Goal: Transaction & Acquisition: Book appointment/travel/reservation

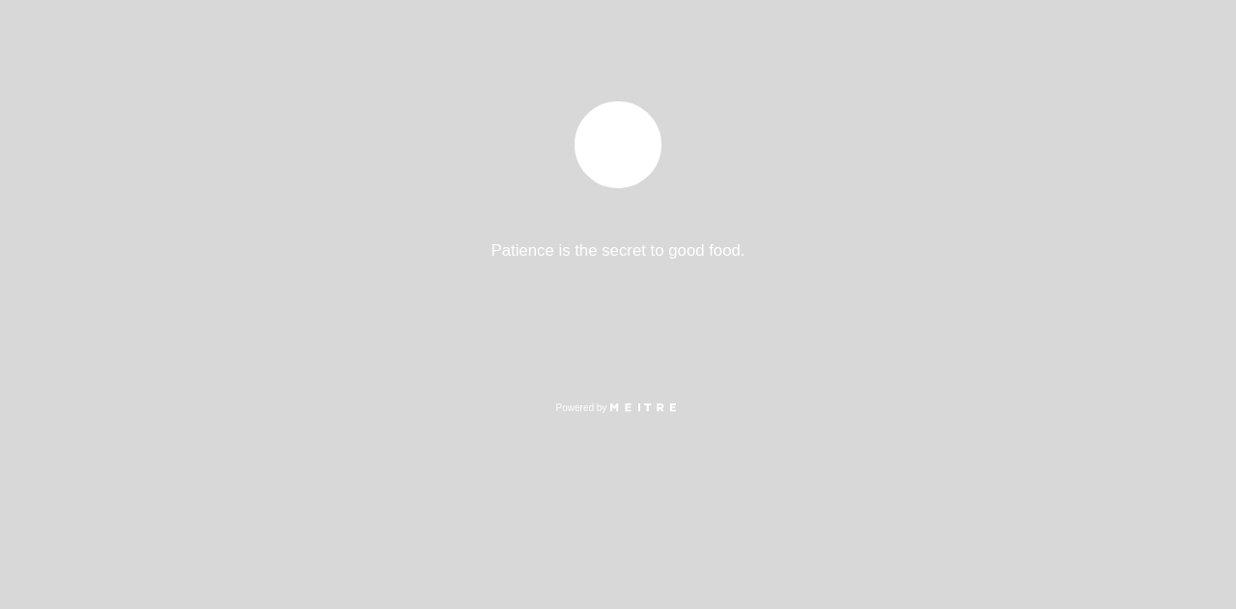
select select "es"
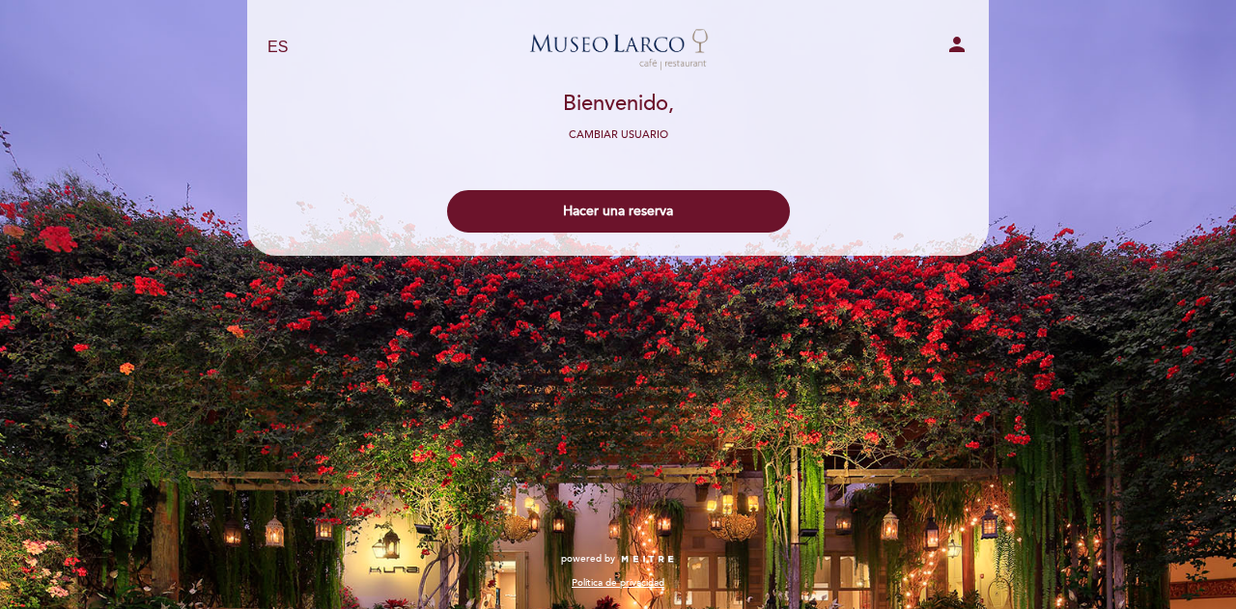
select select "es"
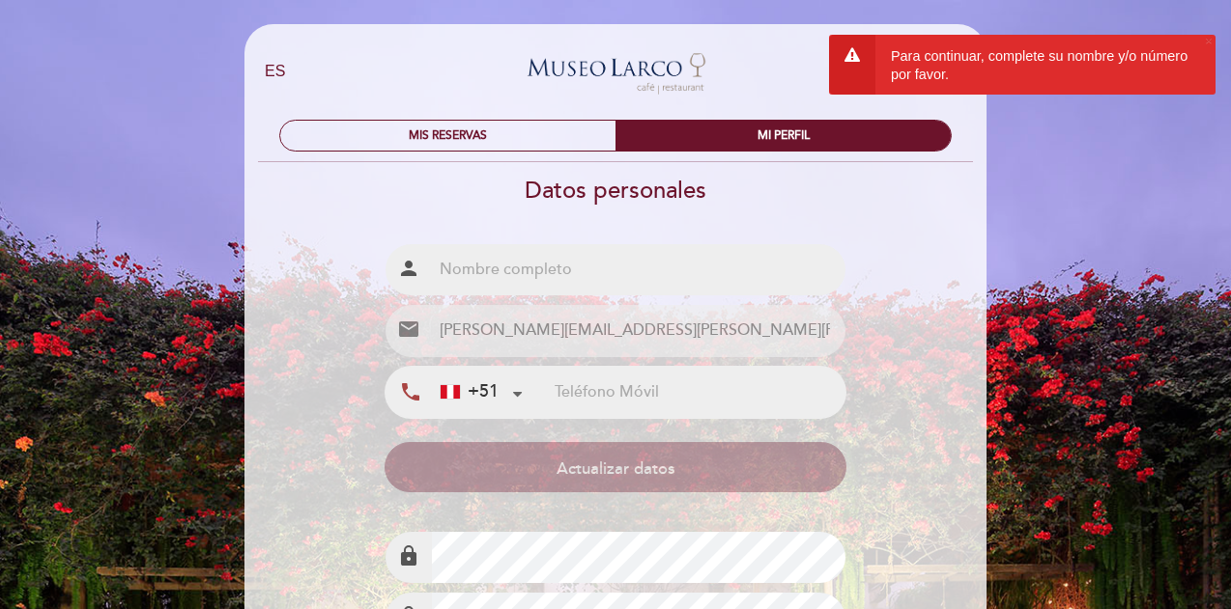
click at [552, 269] on input "text" at bounding box center [638, 269] width 412 height 51
type input "[PERSON_NAME] [PERSON_NAME]"
type input "969281994"
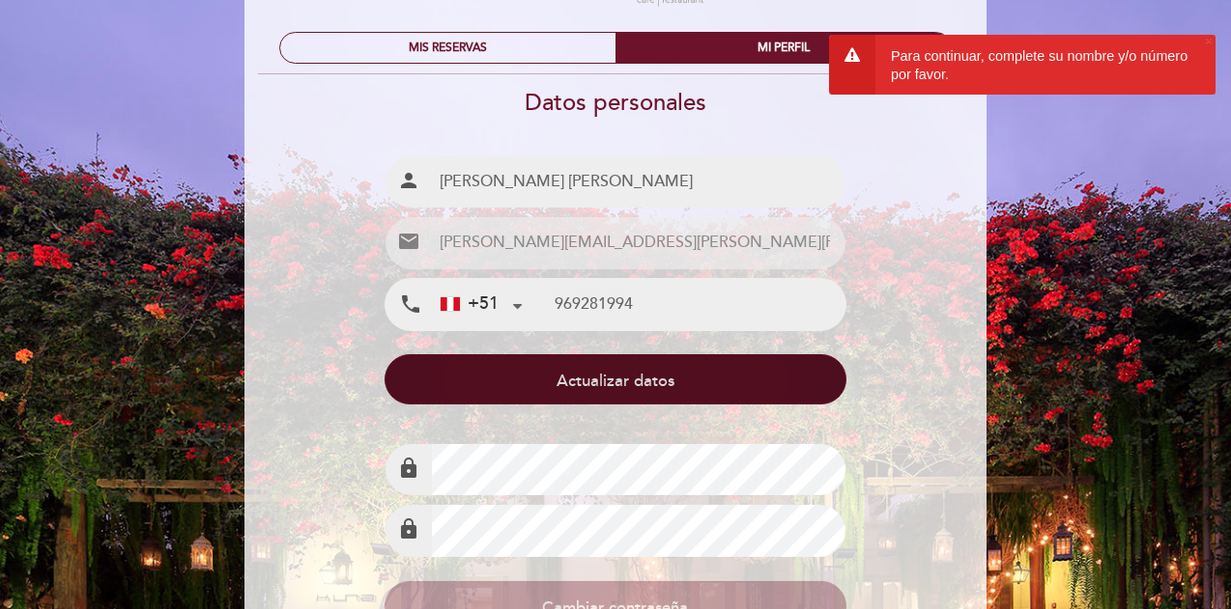
scroll to position [97, 0]
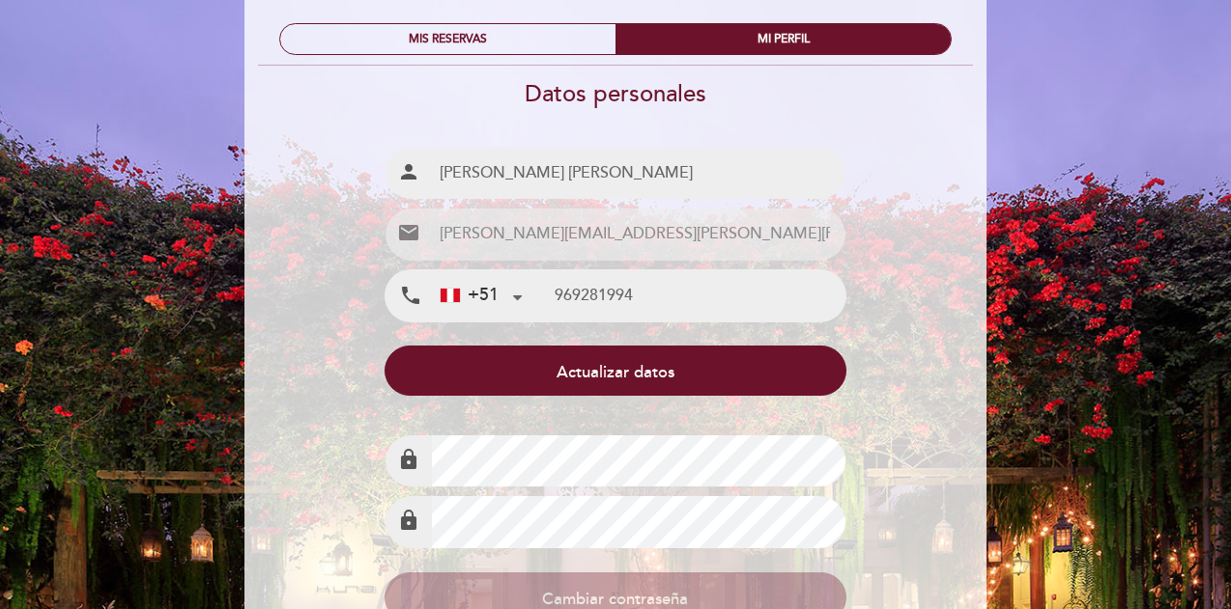
click at [415, 422] on div "Datos personales Nombre completo person [PERSON_NAME] [PERSON_NAME] Email email…" at bounding box center [615, 401] width 744 height 642
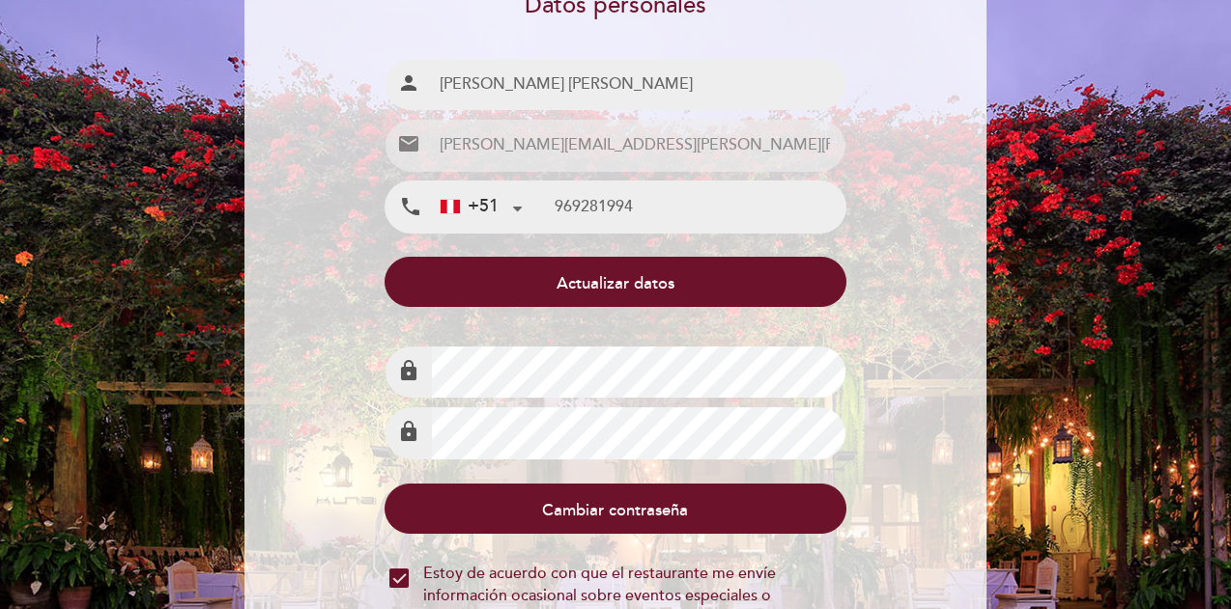
scroll to position [193, 0]
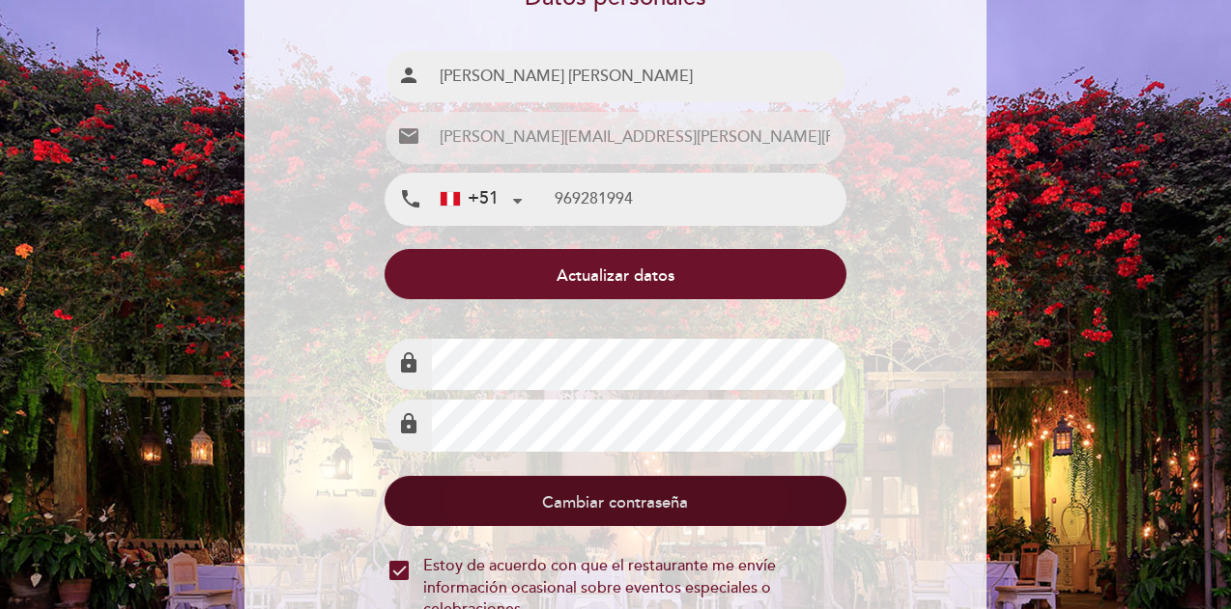
click at [576, 506] on button "Cambiar contraseña" at bounding box center [614, 501] width 461 height 50
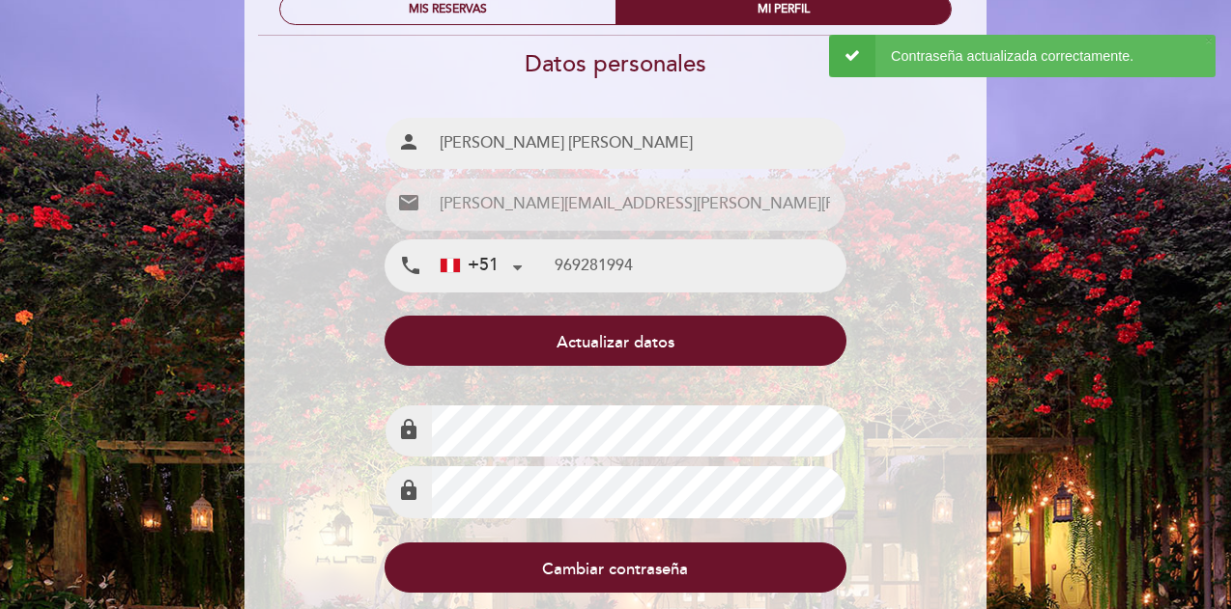
scroll to position [95, 0]
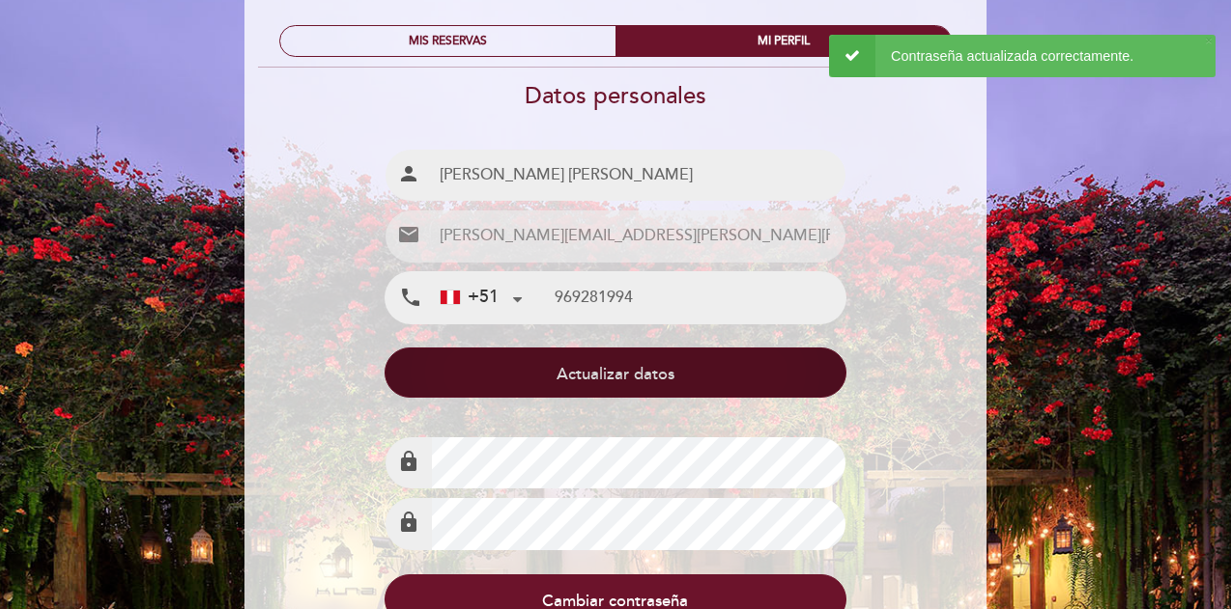
click at [661, 382] on button "Actualizar datos" at bounding box center [614, 373] width 461 height 50
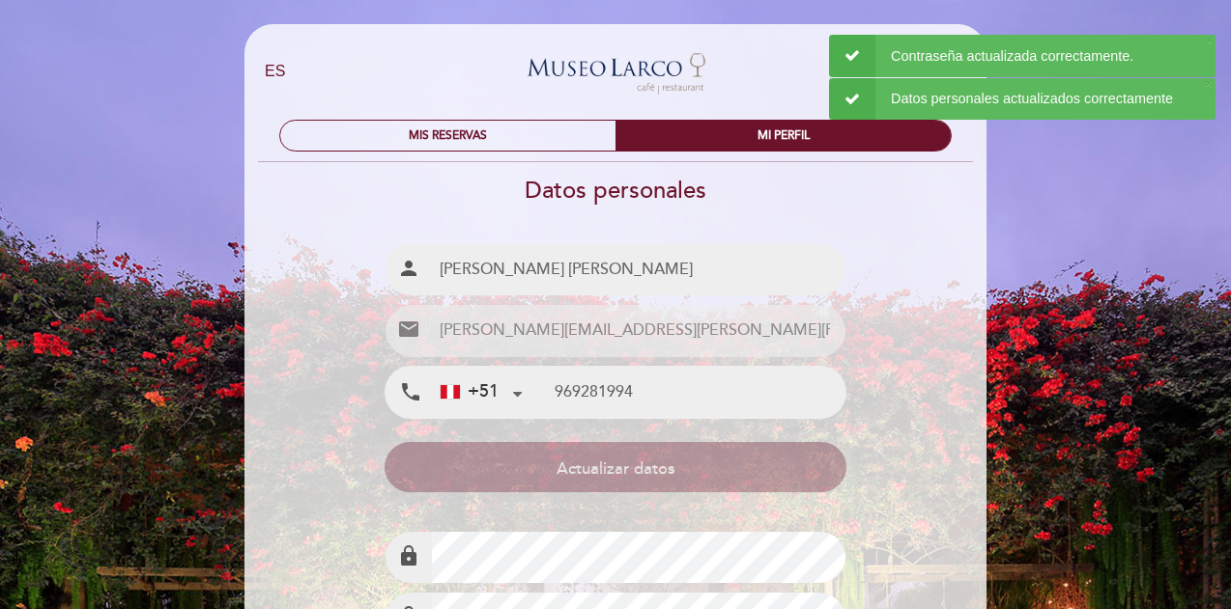
scroll to position [384, 0]
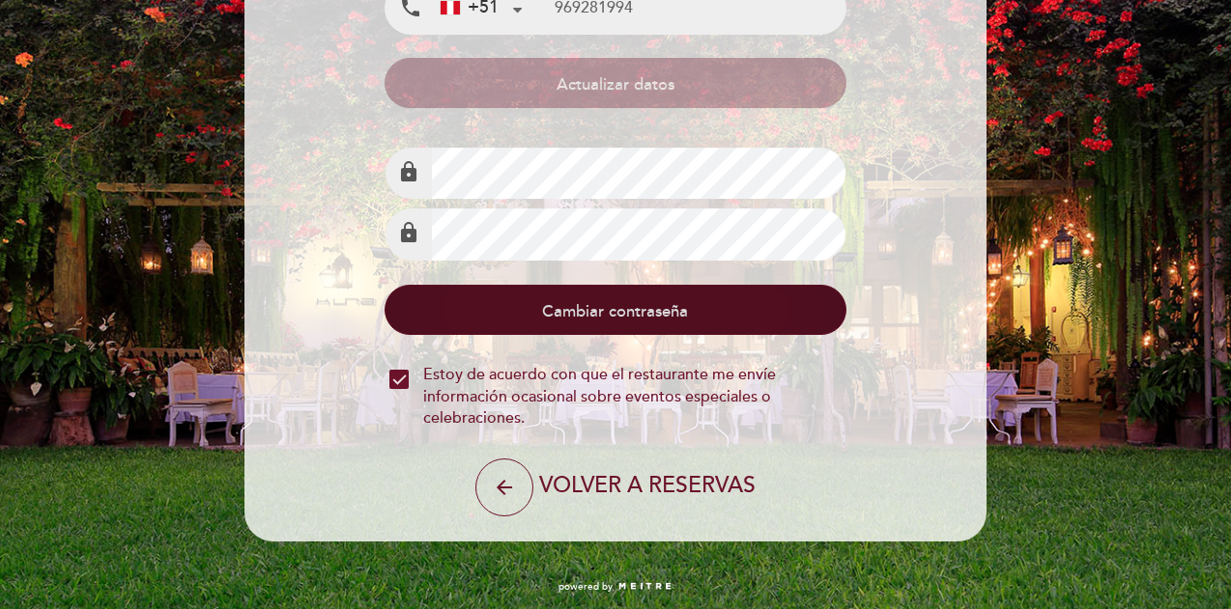
click at [602, 316] on button "Cambiar contraseña" at bounding box center [614, 310] width 461 height 50
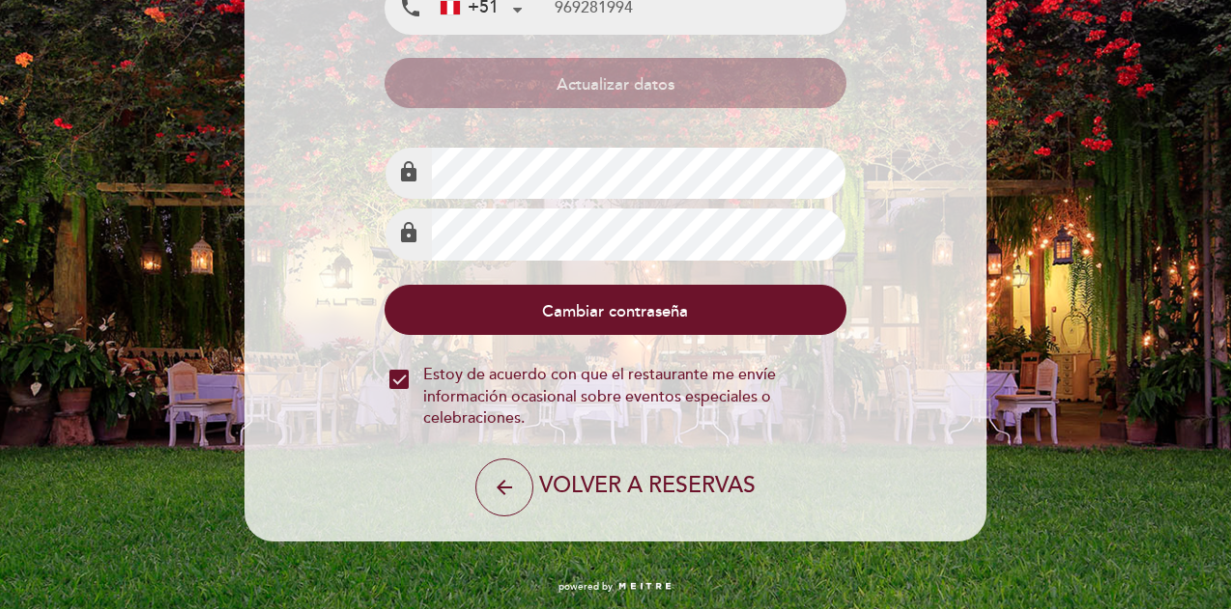
click at [628, 509] on div "arrow_back VOLVER A RESERVAS" at bounding box center [614, 488] width 461 height 58
click at [502, 493] on icon "arrow_back" at bounding box center [504, 487] width 23 height 23
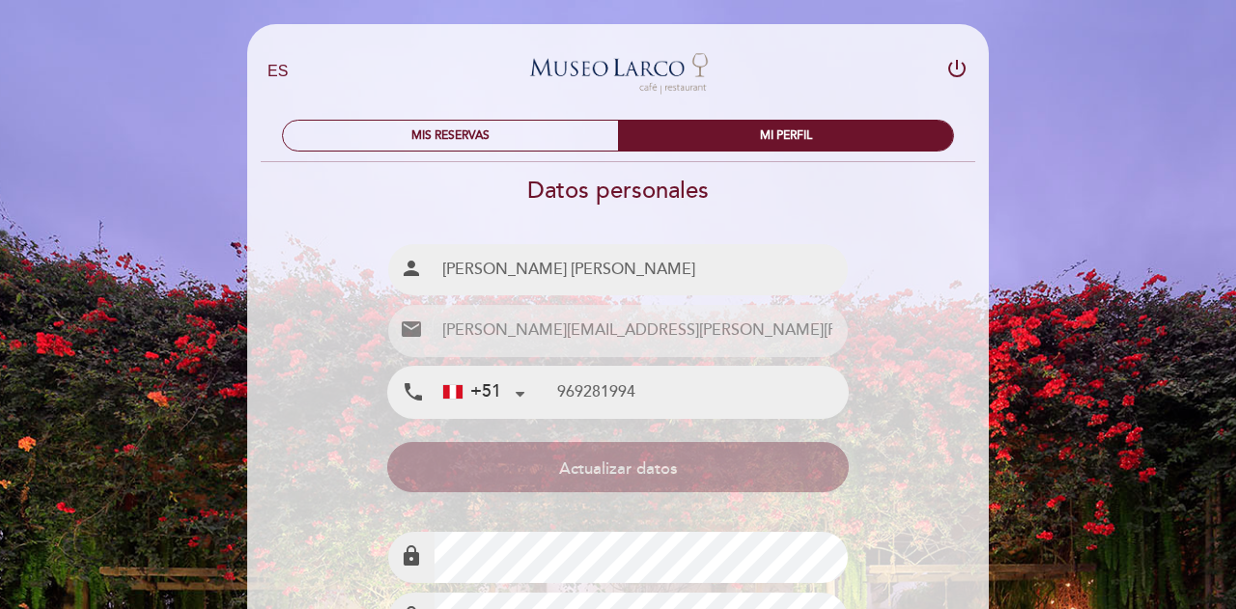
select select "es"
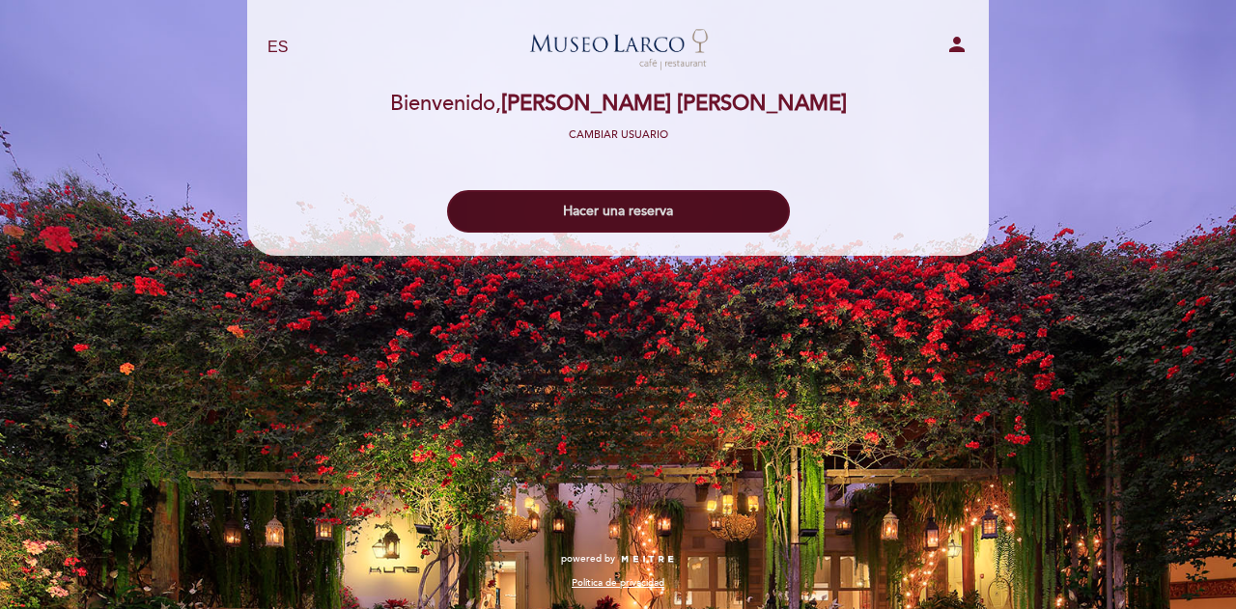
click at [586, 218] on button "Hacer una reserva" at bounding box center [618, 211] width 343 height 43
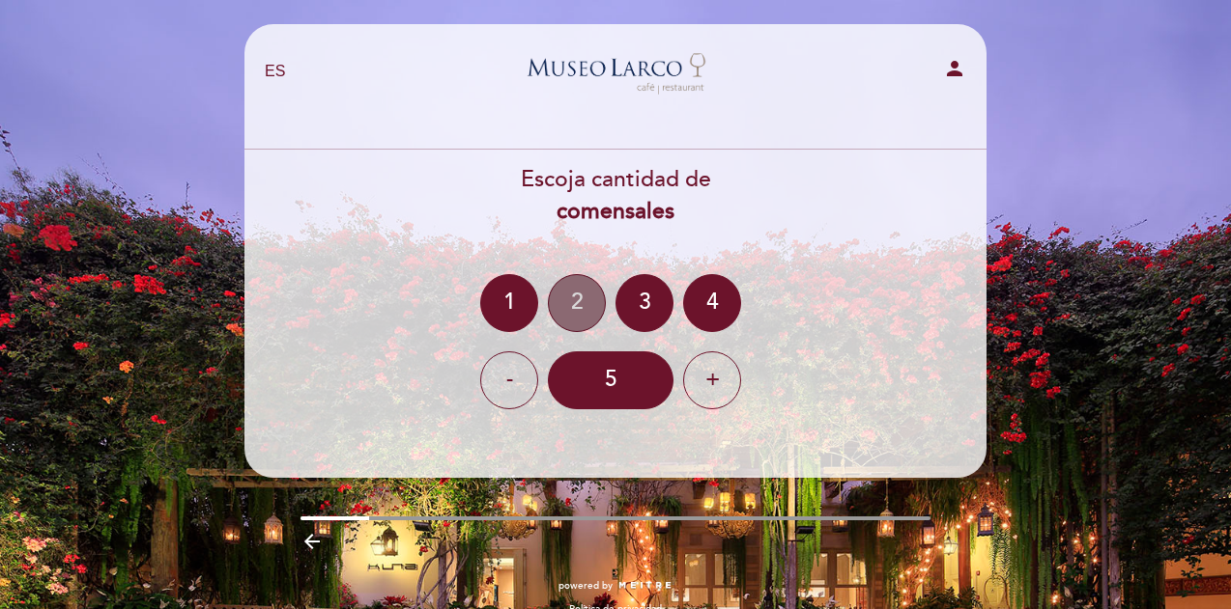
click at [571, 300] on div "2" at bounding box center [577, 303] width 58 height 58
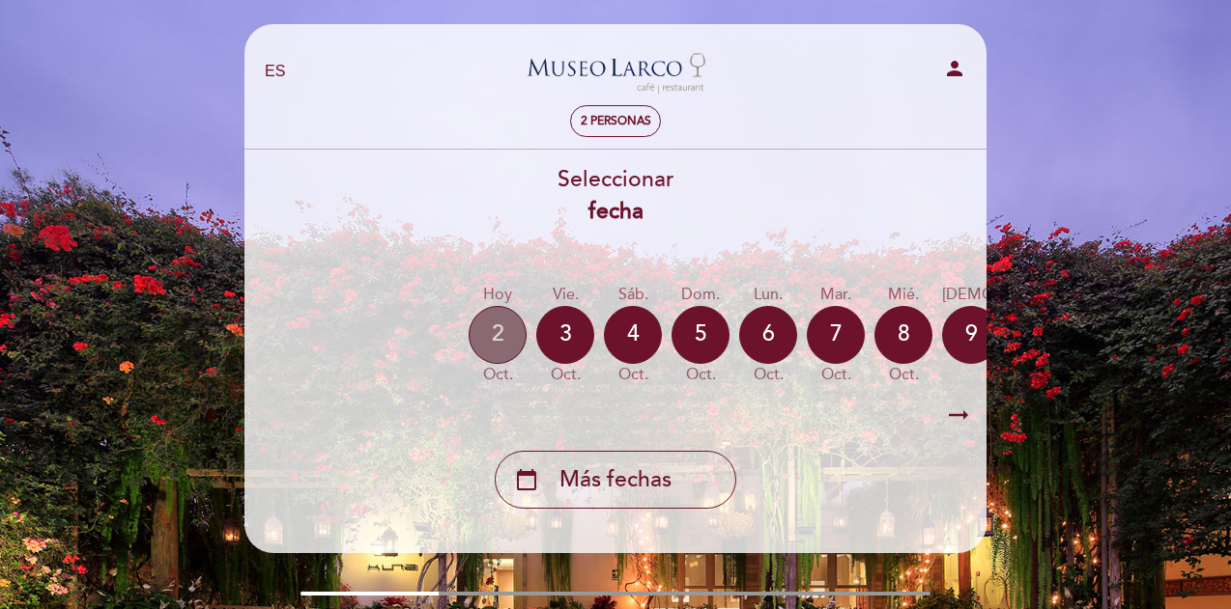
click at [517, 341] on div "2" at bounding box center [497, 335] width 58 height 58
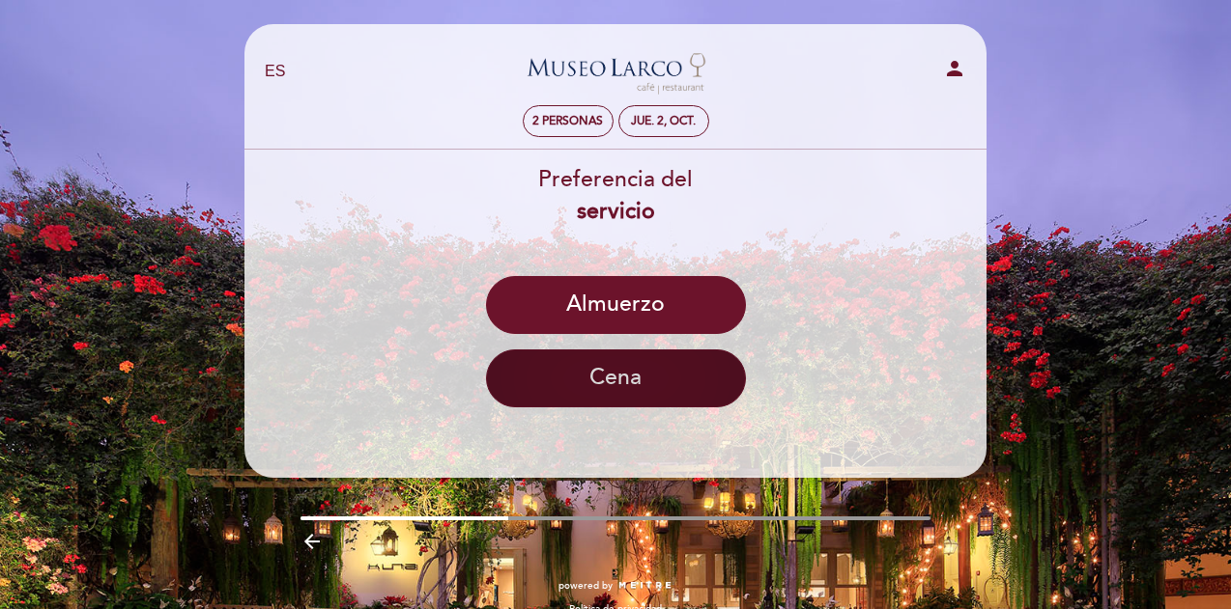
click at [632, 364] on button "Cena" at bounding box center [616, 379] width 260 height 58
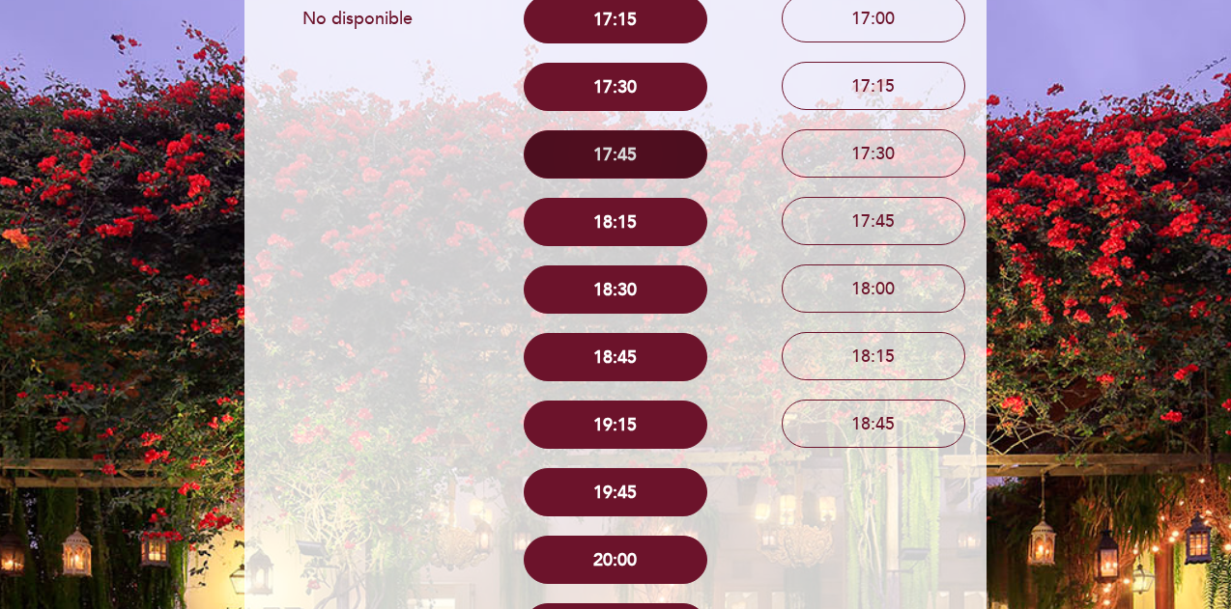
scroll to position [290, 0]
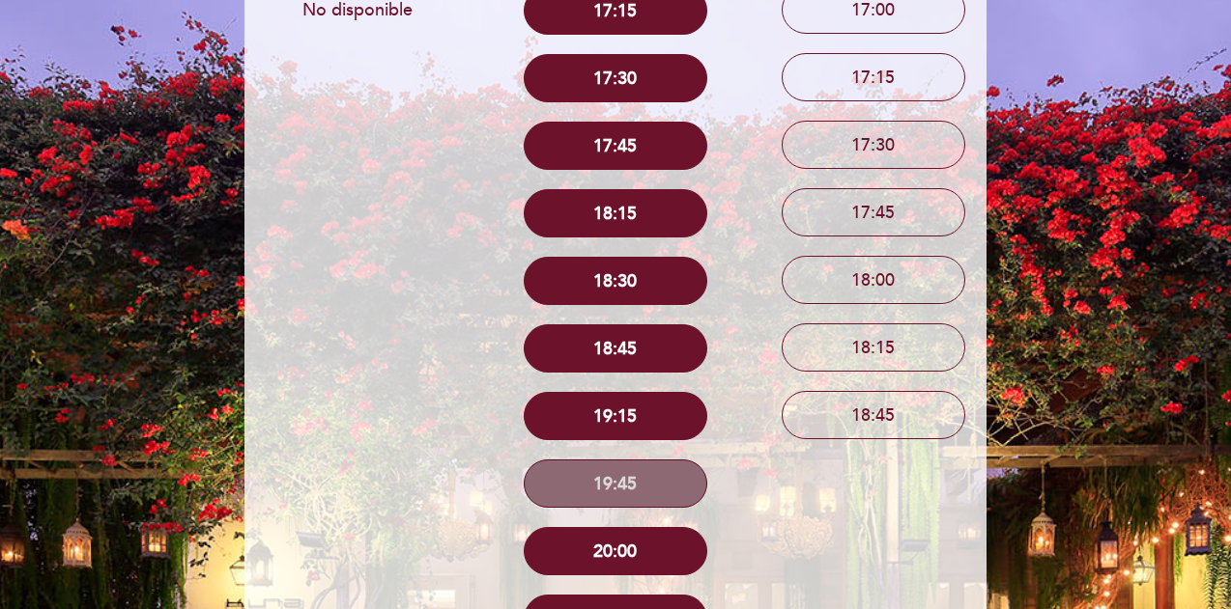
click at [624, 490] on button "19:45" at bounding box center [616, 484] width 184 height 48
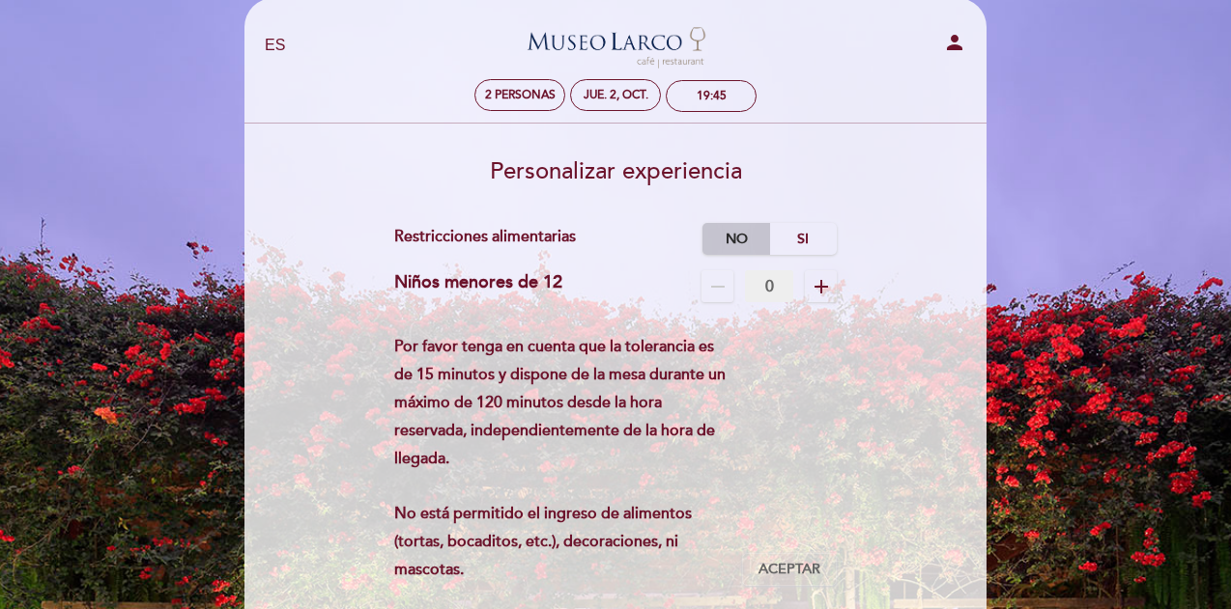
click at [750, 237] on label "No" at bounding box center [736, 239] width 68 height 32
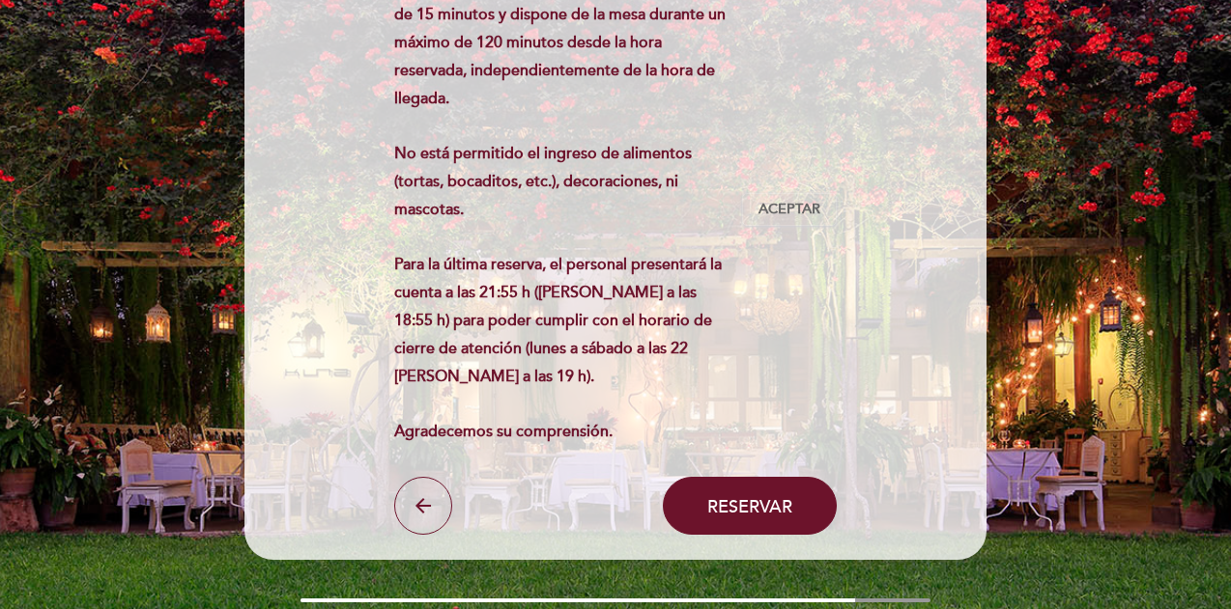
scroll to position [412, 0]
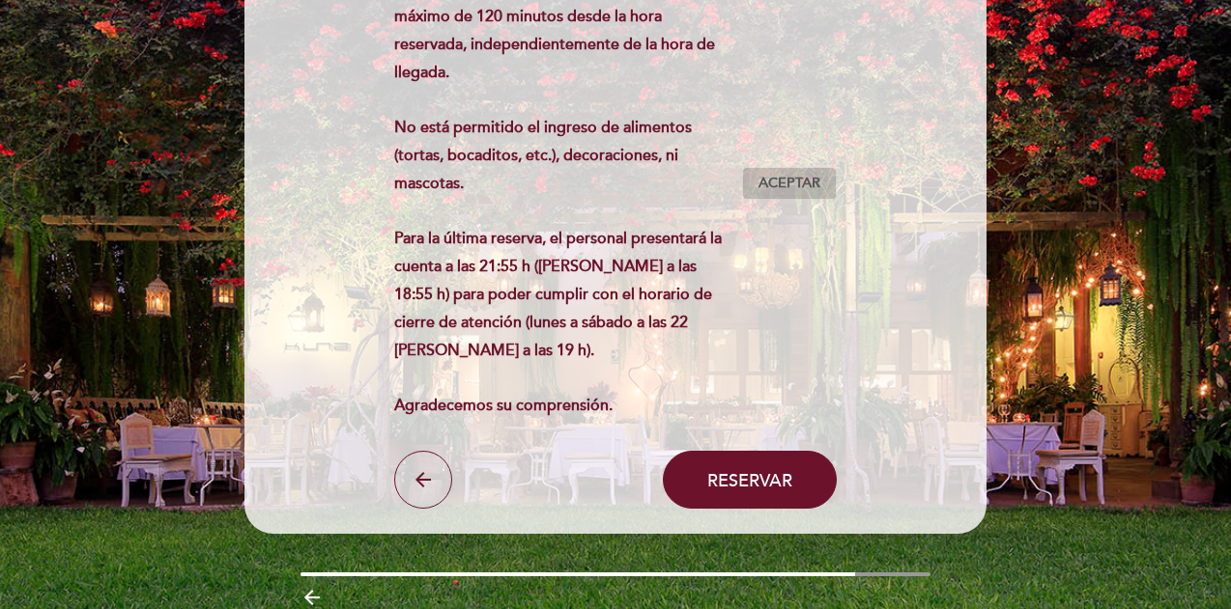
click at [801, 172] on button "Aceptar Aceptado" at bounding box center [789, 183] width 95 height 33
click at [796, 176] on span "Aceptado" at bounding box center [788, 184] width 75 height 20
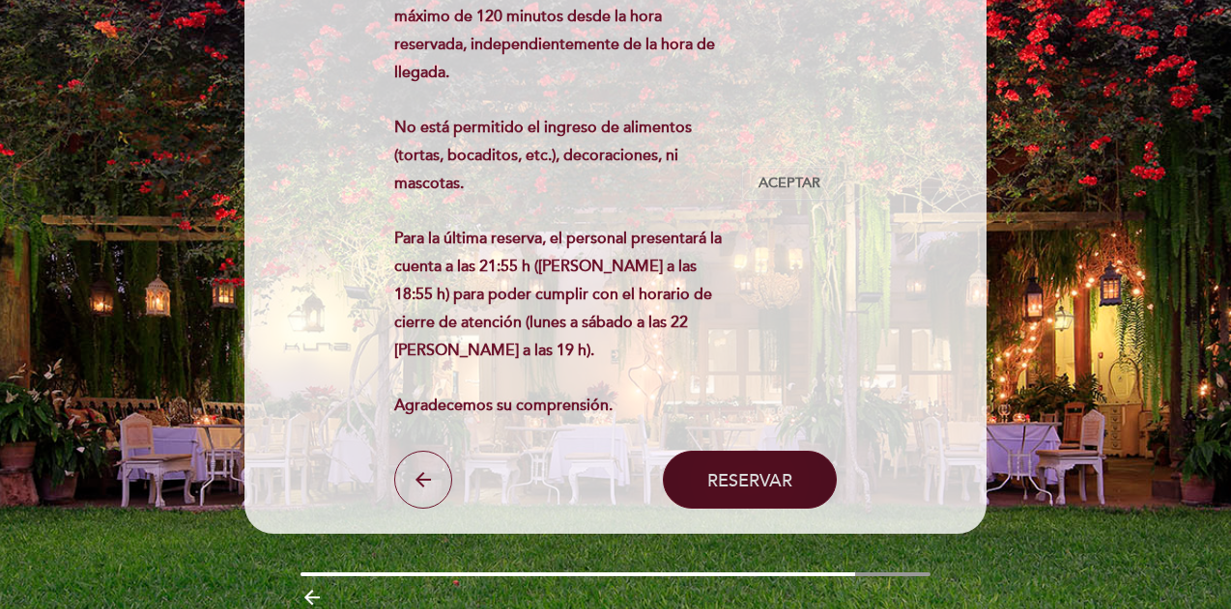
click at [779, 475] on span "Reservar" at bounding box center [749, 479] width 85 height 21
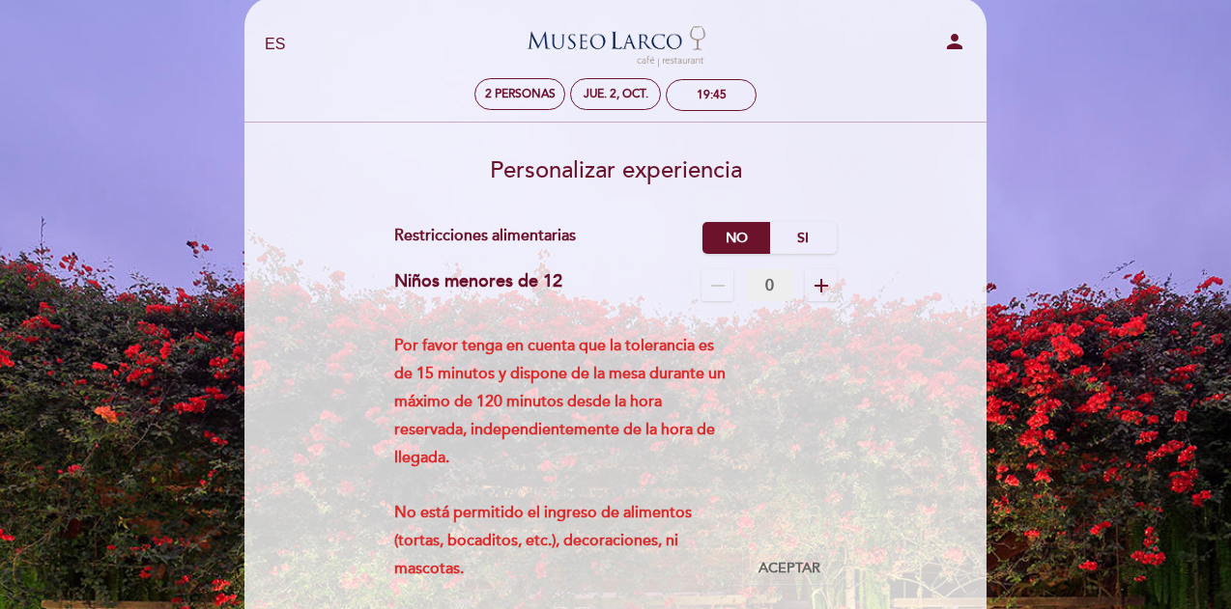
scroll to position [26, 0]
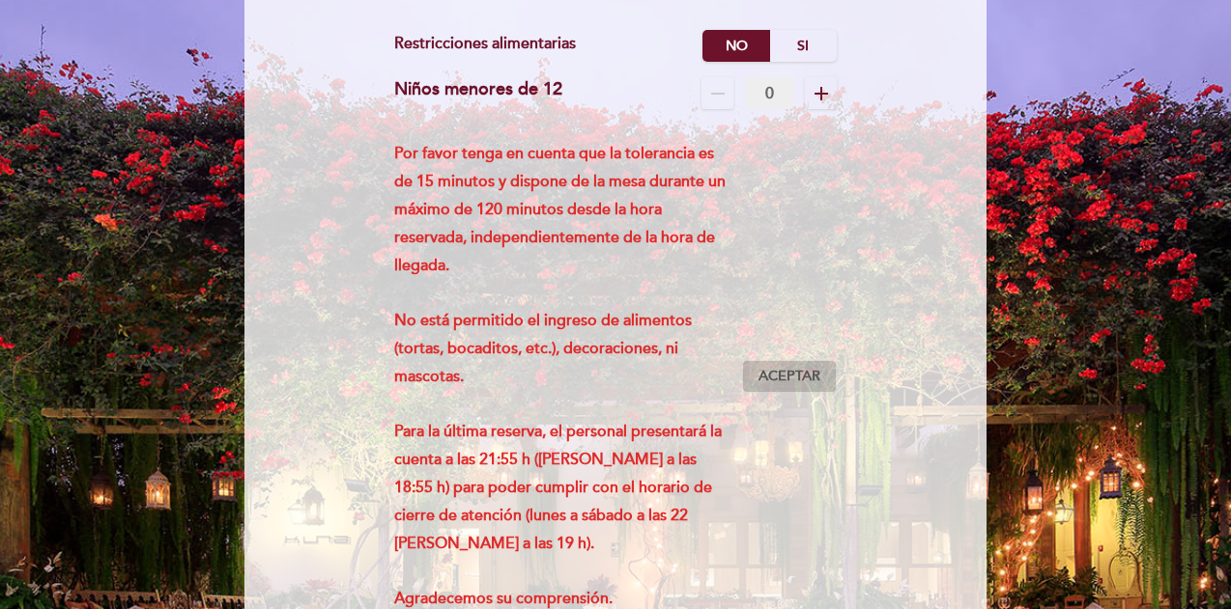
click at [816, 374] on span "Aceptar" at bounding box center [789, 377] width 62 height 20
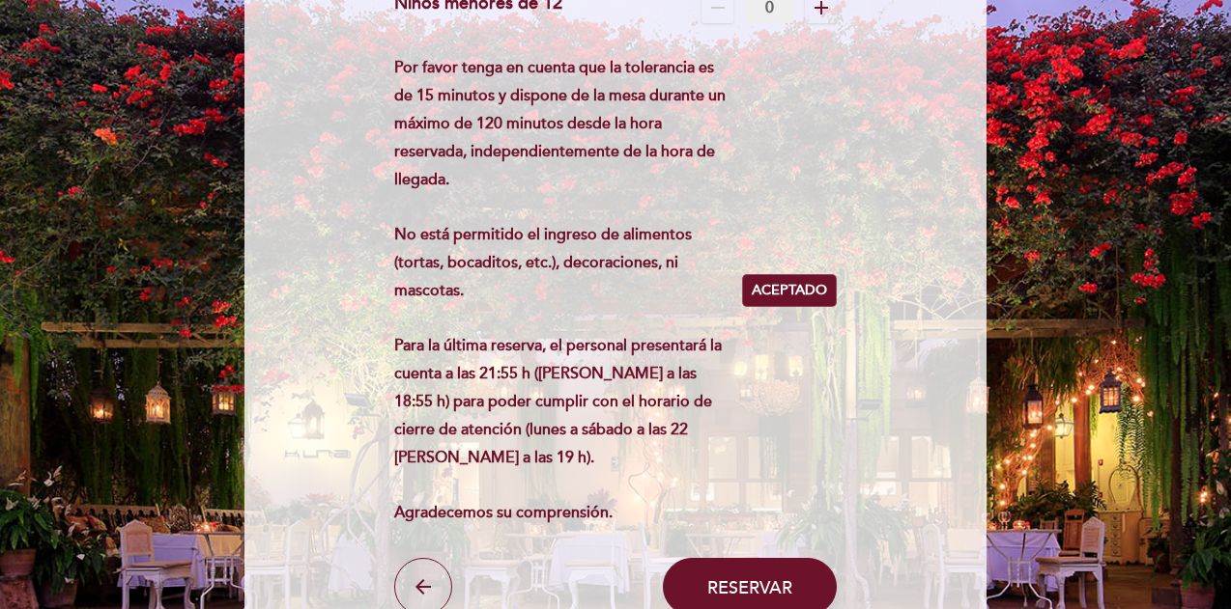
scroll to position [495, 0]
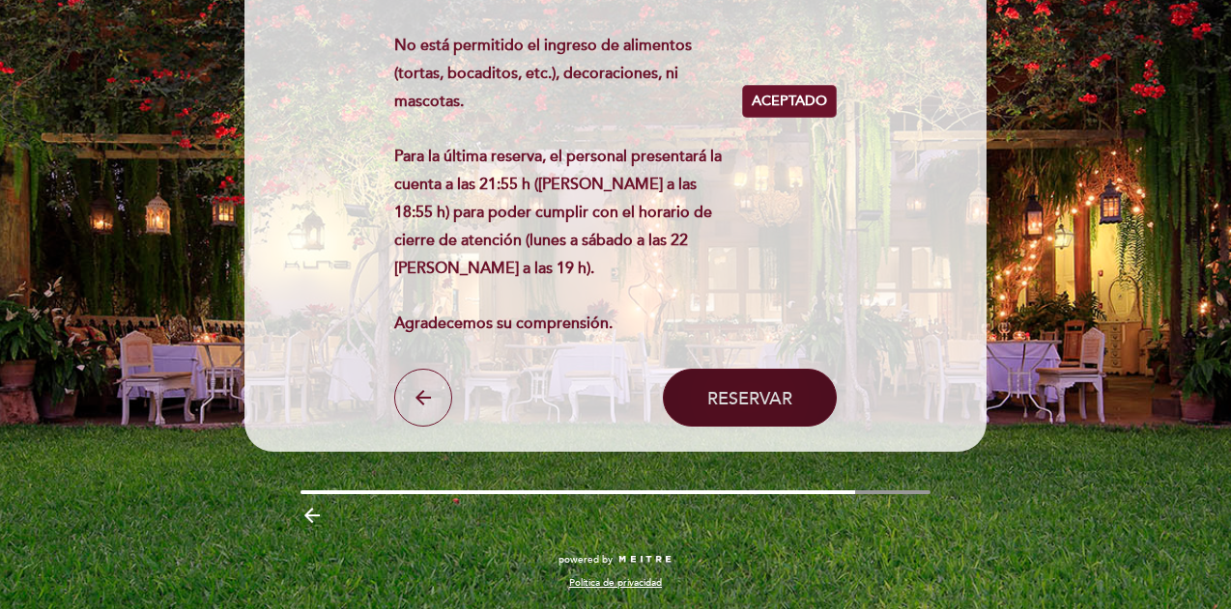
click at [770, 415] on button "Reservar" at bounding box center [750, 398] width 174 height 58
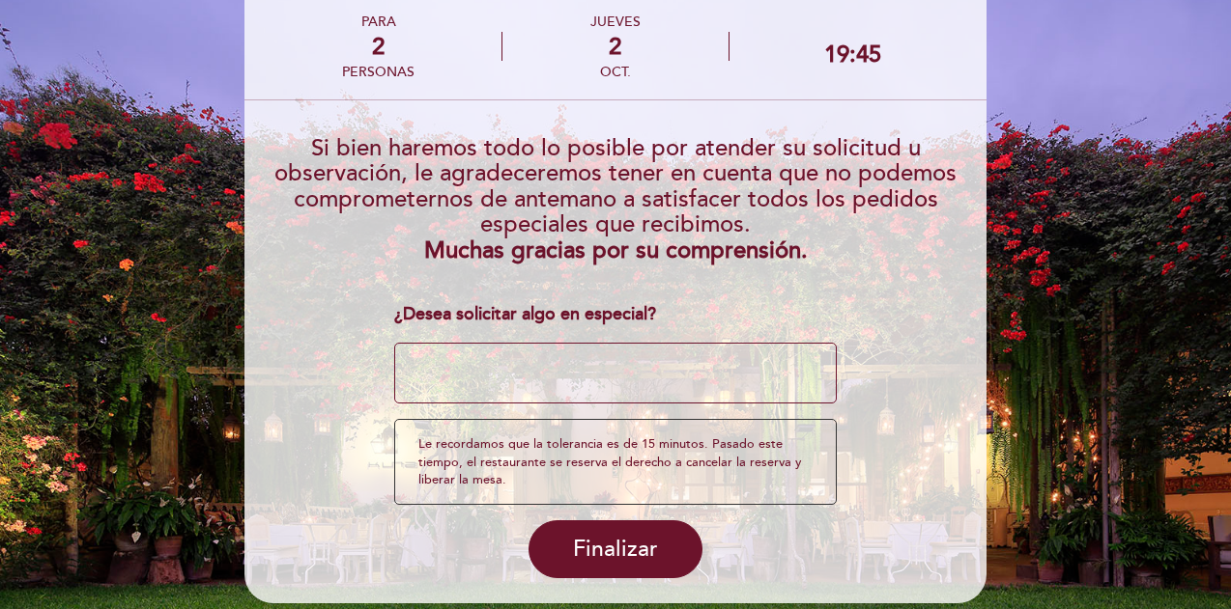
scroll to position [94, 0]
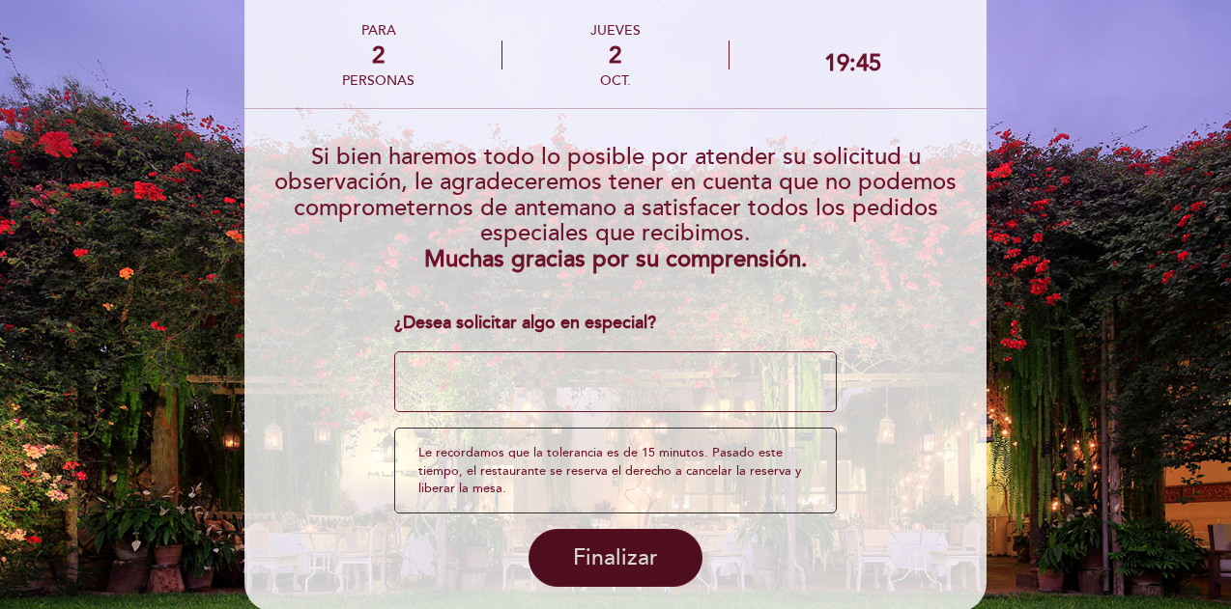
click at [641, 545] on span "Finalizar" at bounding box center [615, 558] width 85 height 27
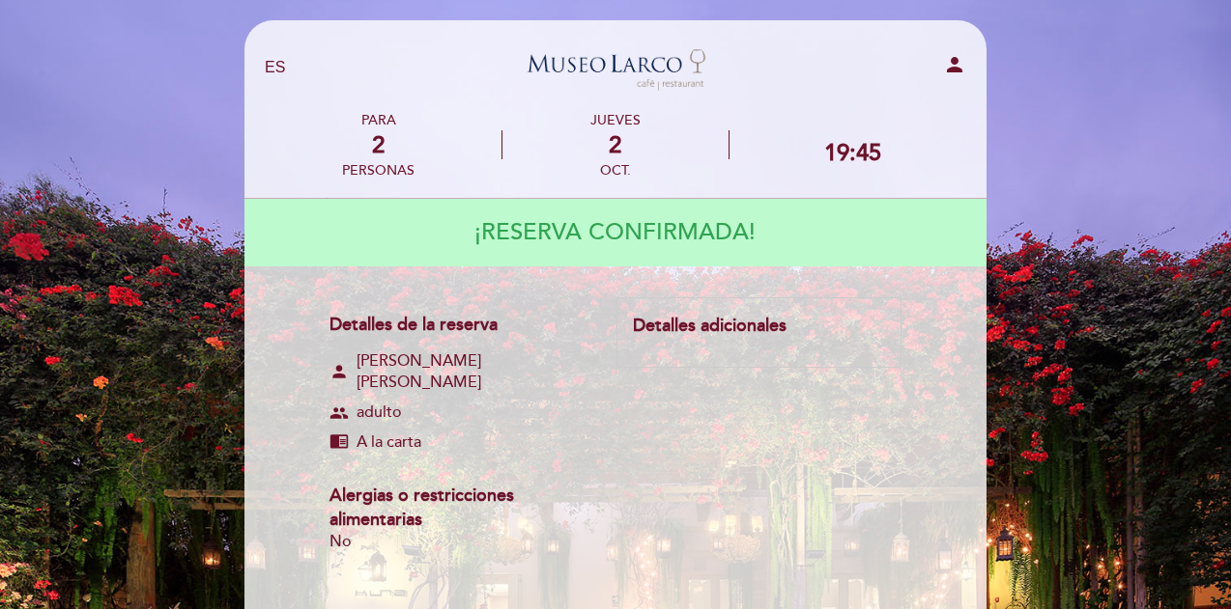
scroll to position [0, 0]
